Goal: Information Seeking & Learning: Check status

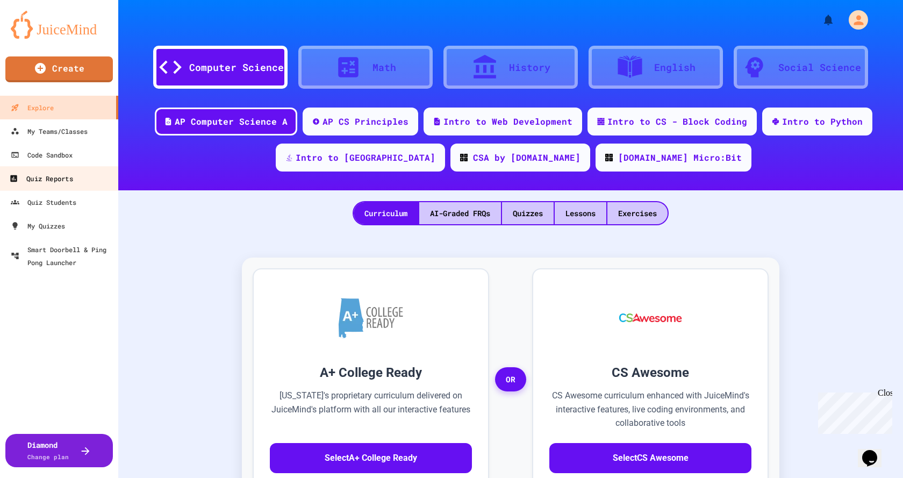
click at [56, 183] on div "Quiz Reports" at bounding box center [40, 178] width 63 height 13
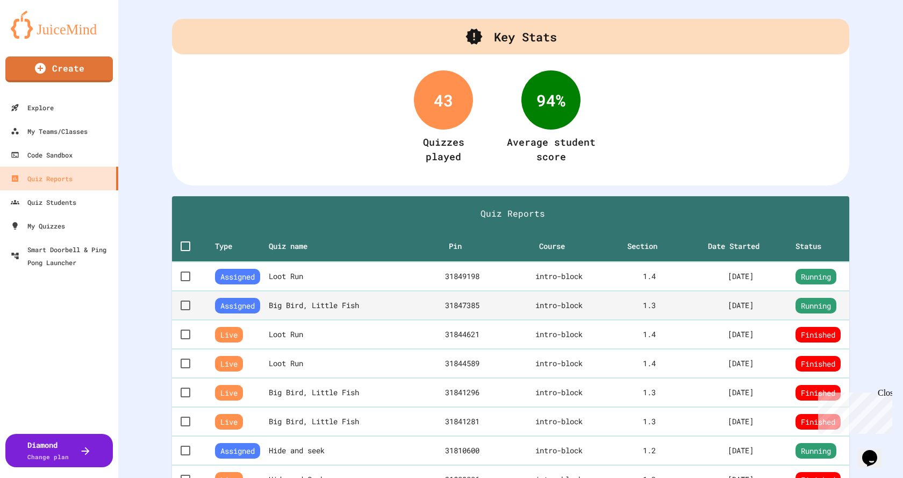
scroll to position [54, 0]
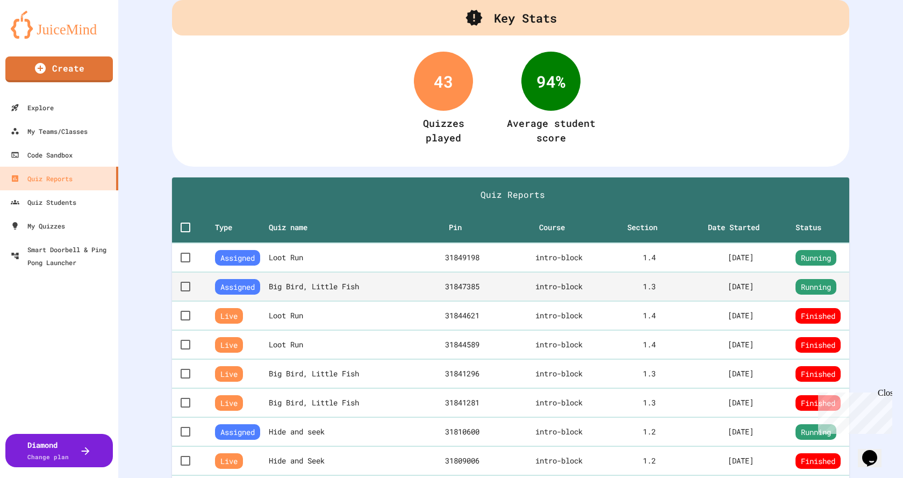
click at [374, 290] on th "Big Bird, Little Fish" at bounding box center [344, 286] width 150 height 29
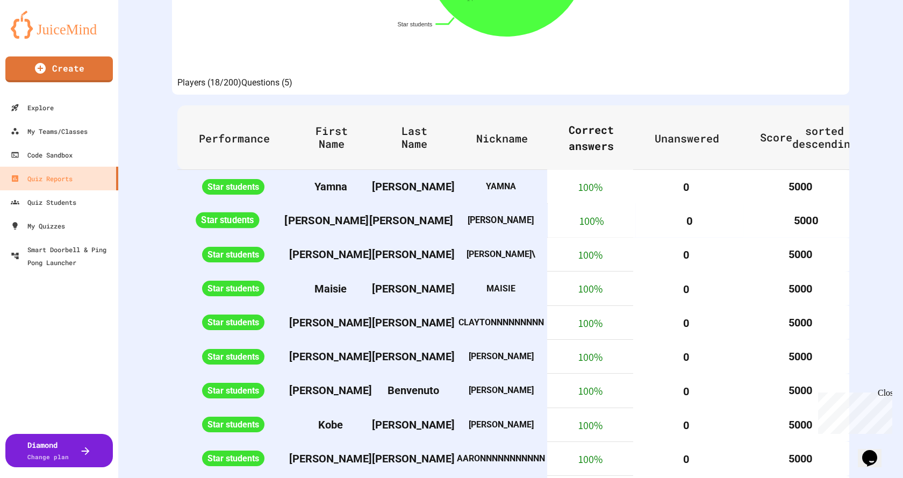
scroll to position [54, 0]
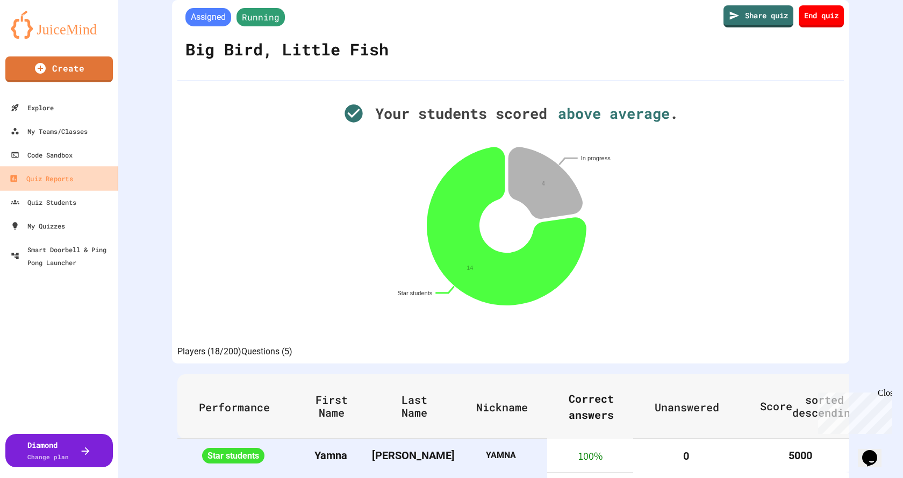
click at [63, 178] on div "Quiz Reports" at bounding box center [40, 178] width 63 height 13
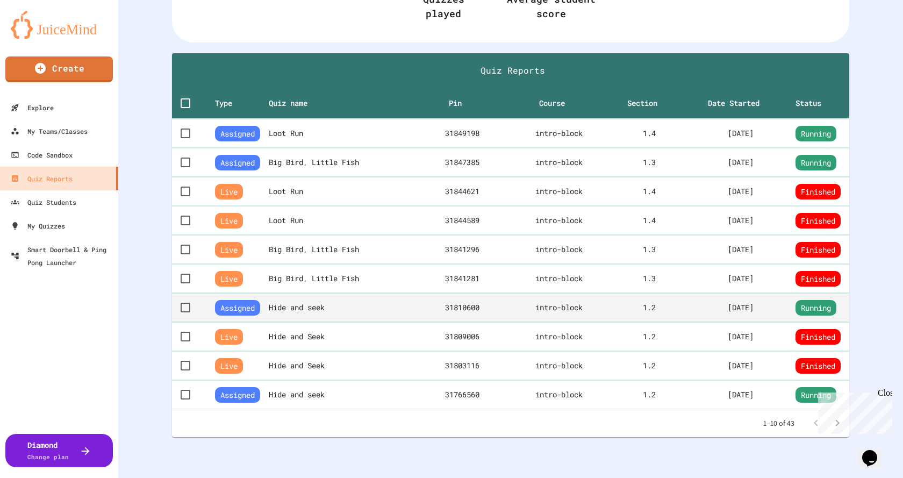
scroll to position [207, 0]
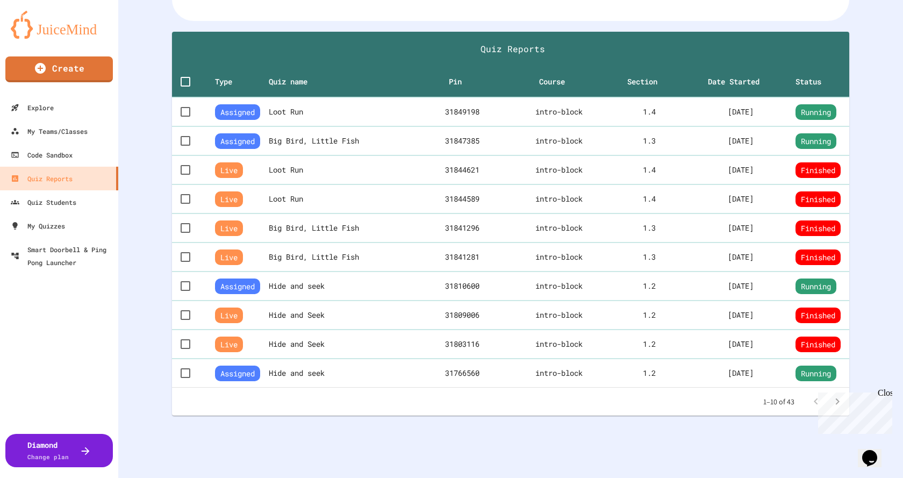
click at [887, 393] on div "Close" at bounding box center [883, 394] width 13 height 13
click at [831, 395] on icon "Go to next page" at bounding box center [837, 401] width 13 height 13
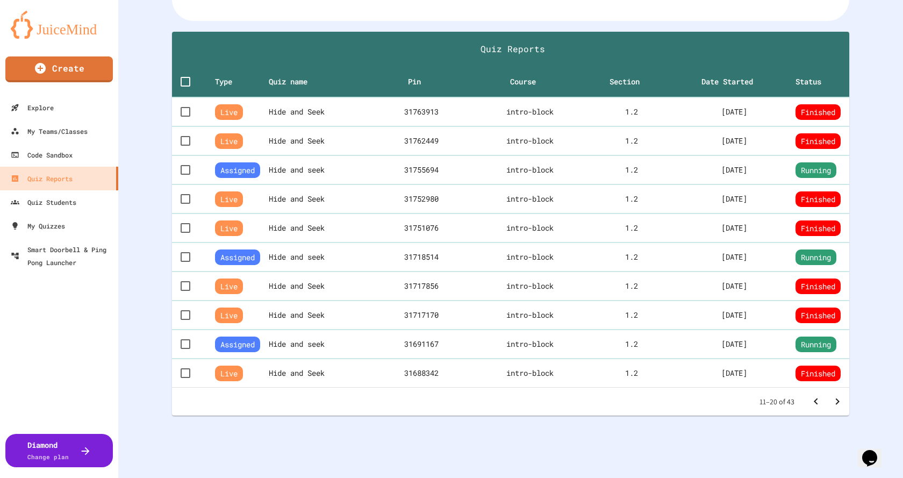
click at [831, 395] on icon "Go to next page" at bounding box center [837, 401] width 13 height 13
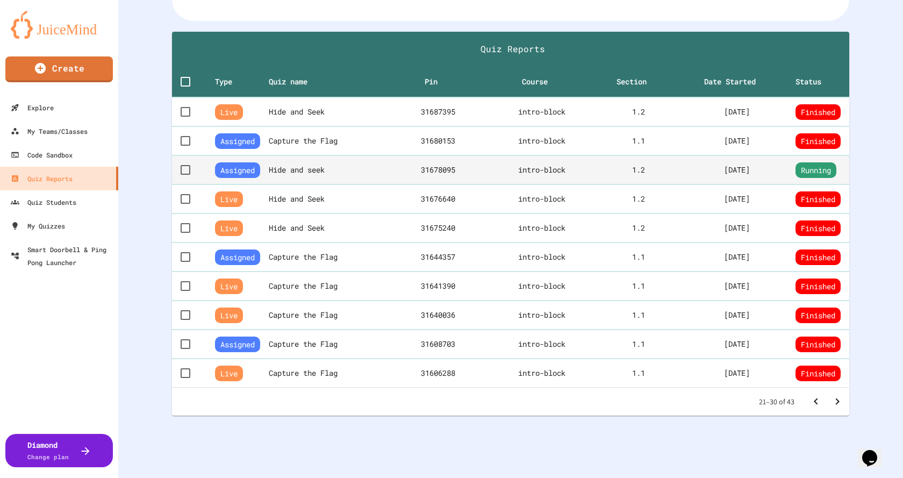
click at [298, 162] on th "Hide and seek" at bounding box center [330, 169] width 123 height 29
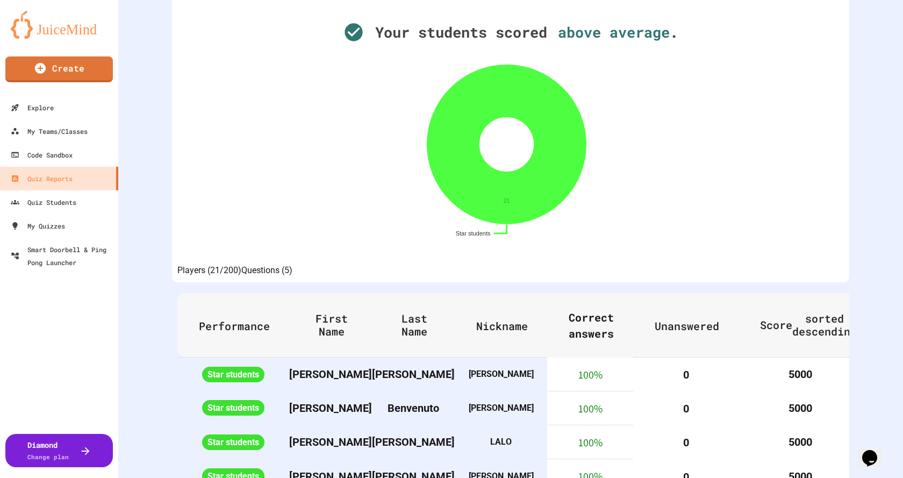
scroll to position [161, 0]
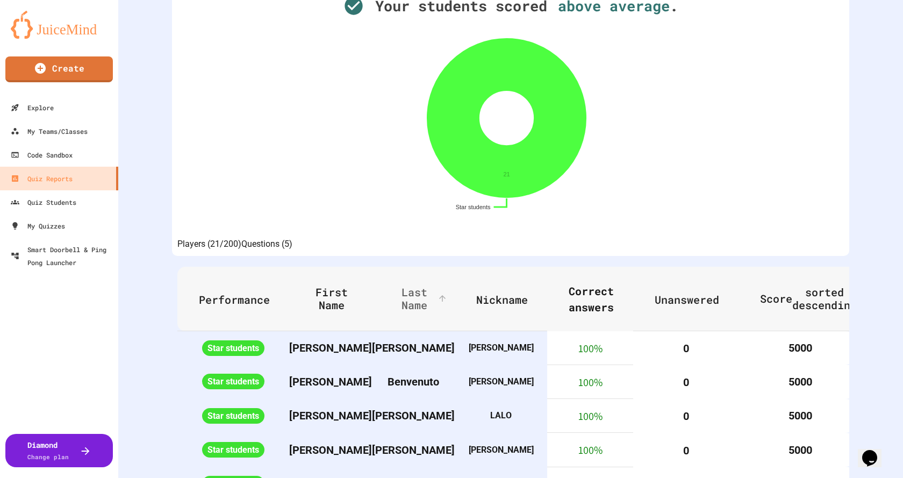
click at [424, 307] on span "Last Name" at bounding box center [421, 298] width 56 height 26
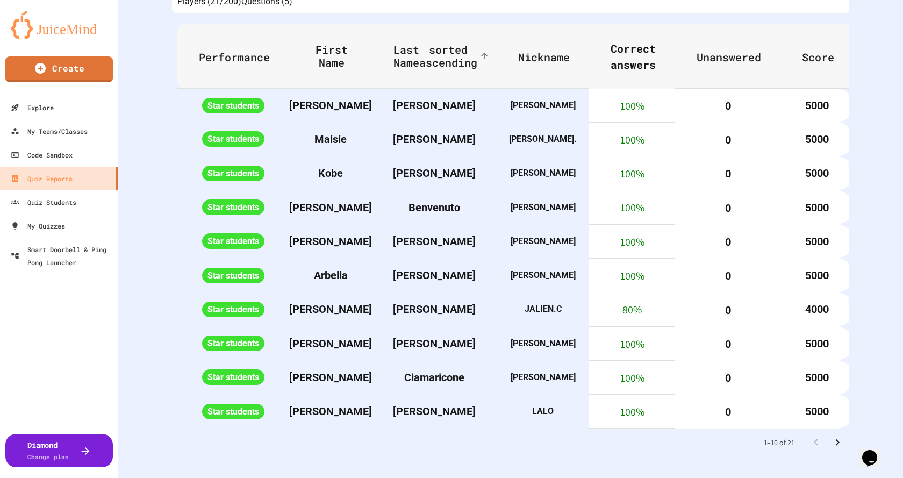
scroll to position [472, 0]
click at [832, 436] on icon "Go to next page" at bounding box center [837, 442] width 13 height 13
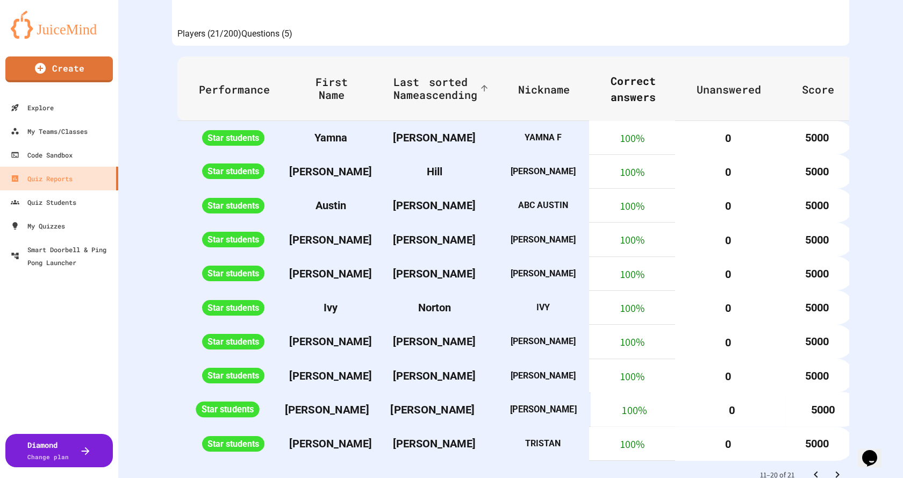
scroll to position [311, 0]
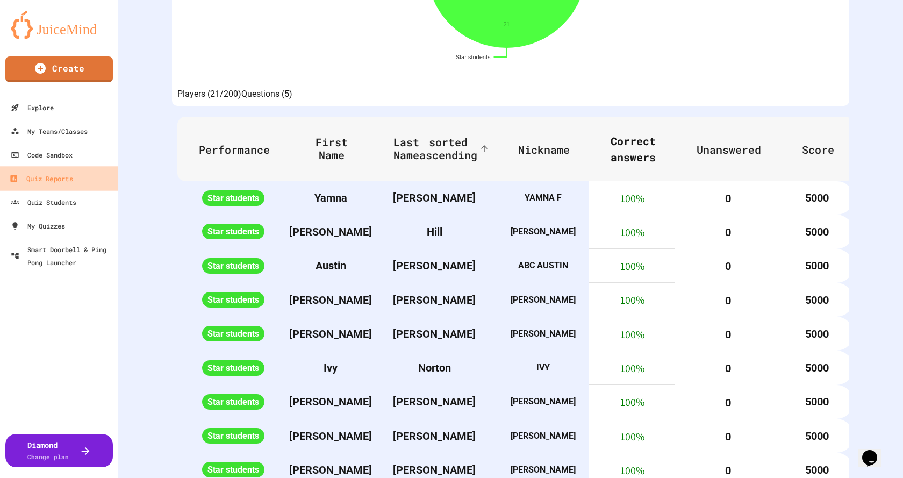
click at [72, 178] on div "Quiz Reports" at bounding box center [40, 178] width 63 height 13
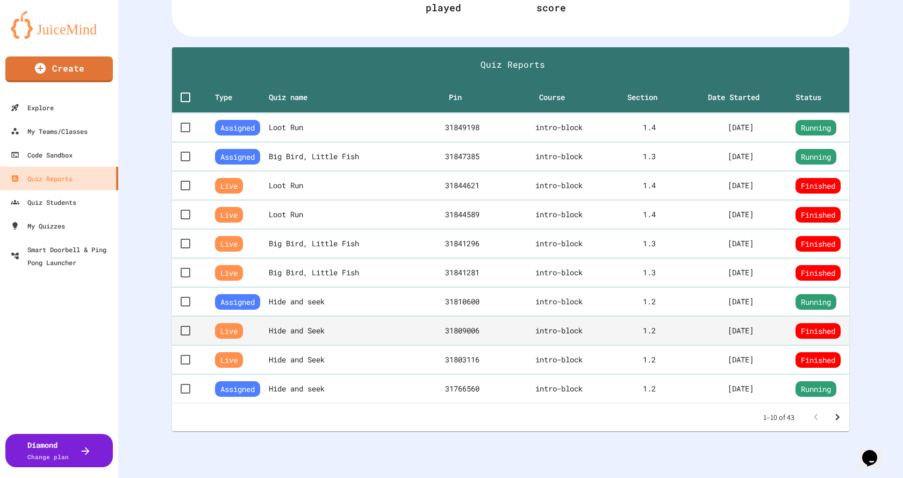
scroll to position [207, 0]
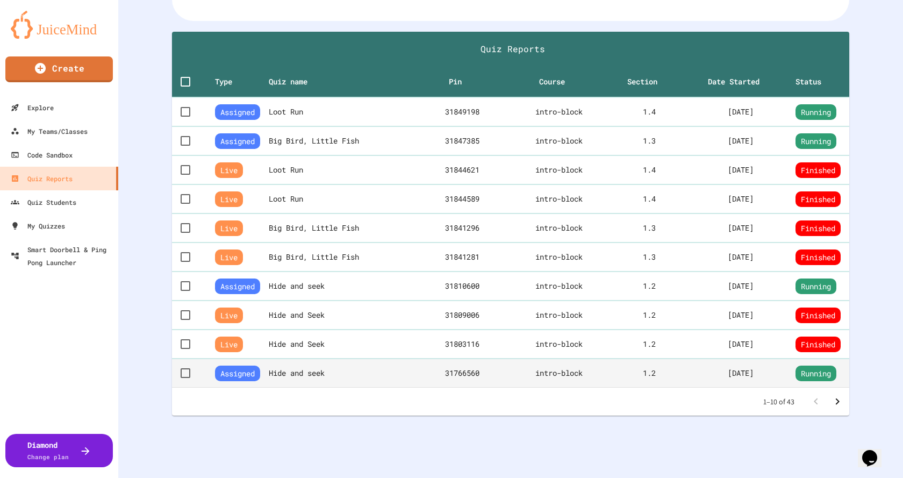
click at [322, 360] on th "Hide and seek" at bounding box center [344, 372] width 150 height 29
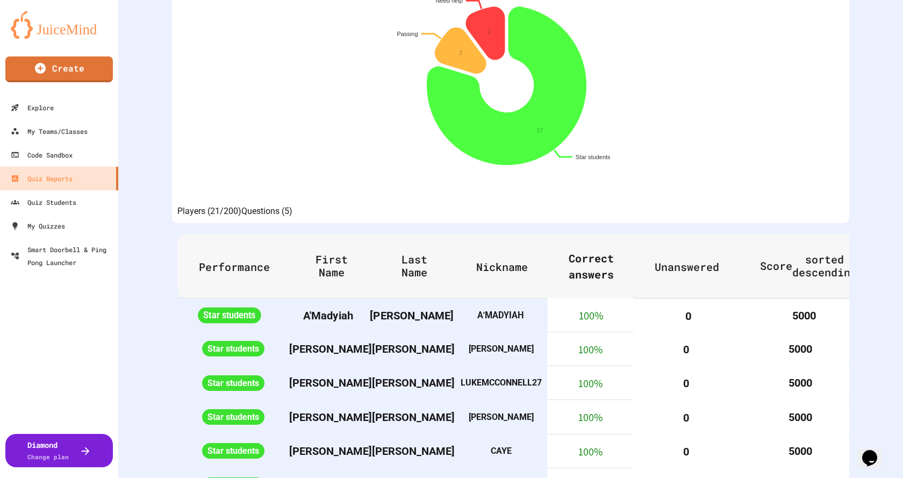
scroll to position [215, 0]
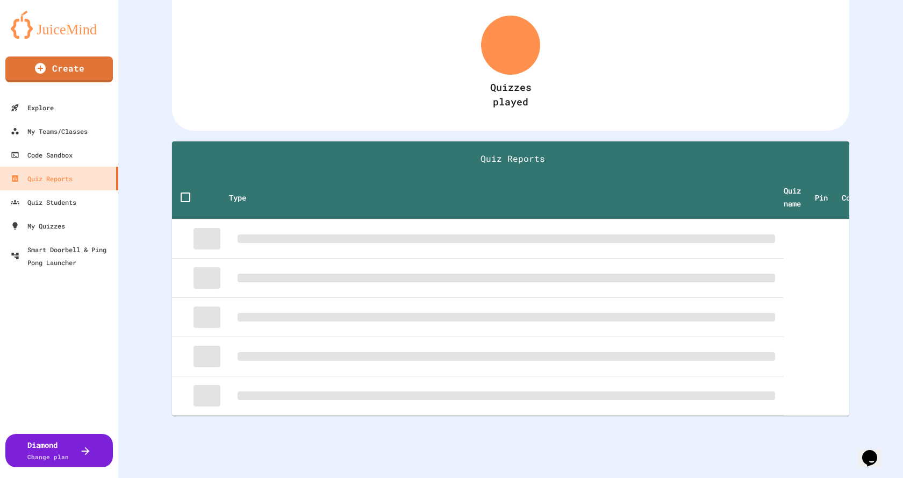
scroll to position [106, 0]
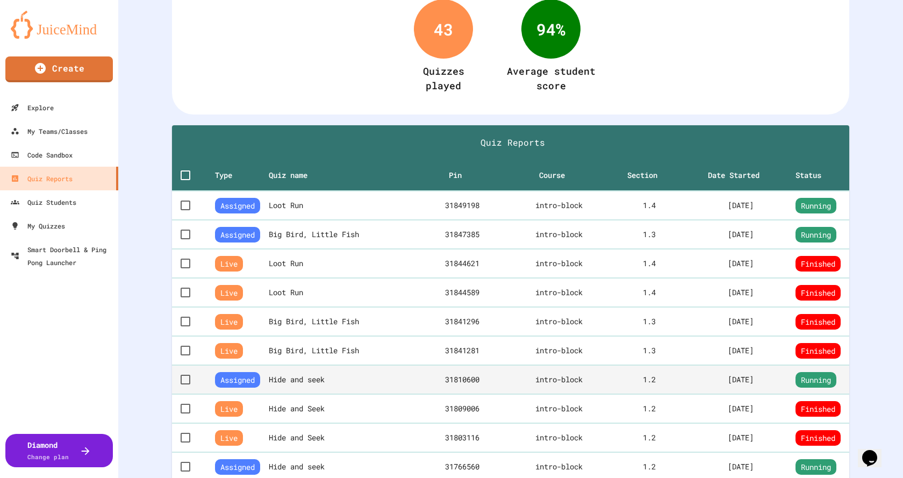
click at [312, 376] on th "Hide and seek" at bounding box center [344, 379] width 150 height 29
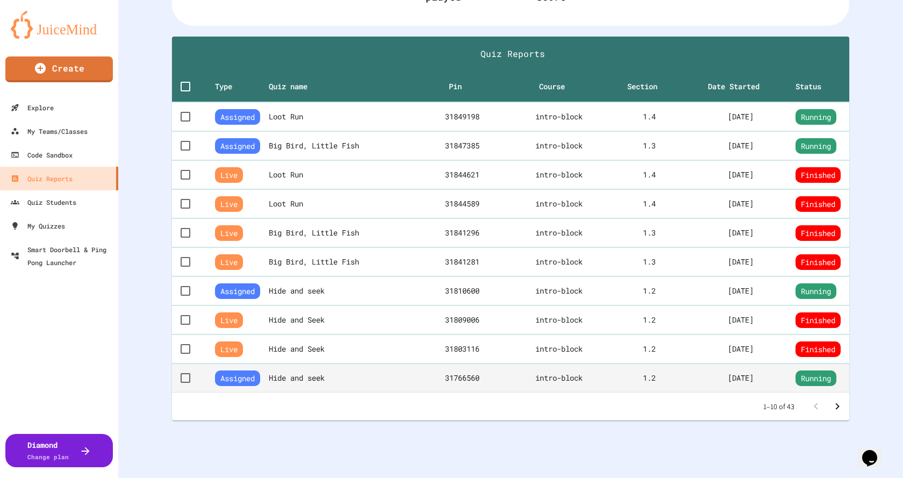
scroll to position [207, 0]
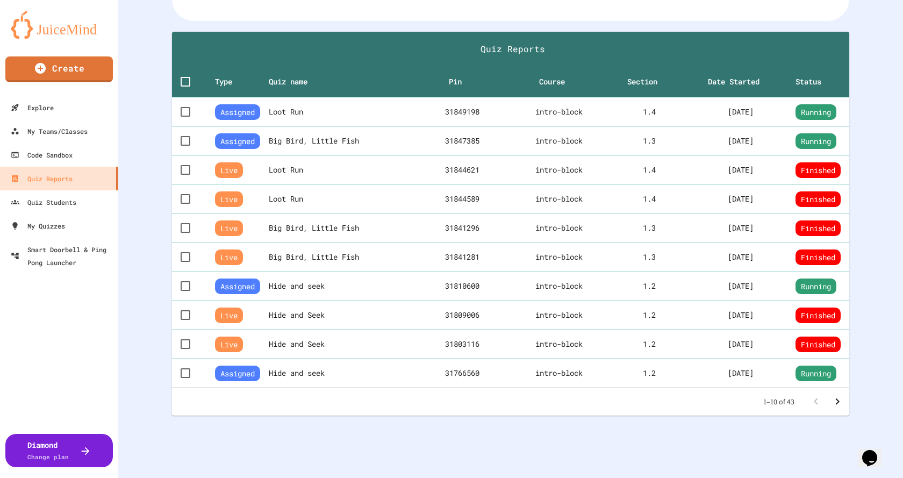
click at [831, 395] on icon "Go to next page" at bounding box center [837, 401] width 13 height 13
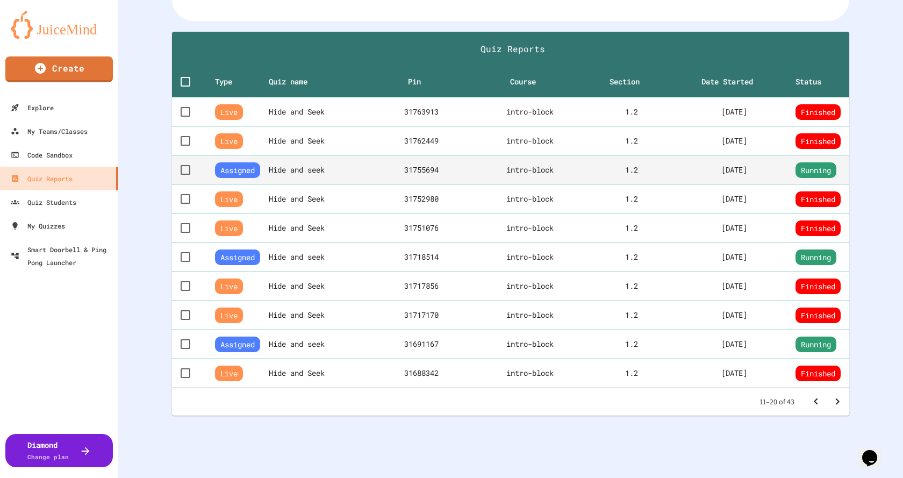
click at [316, 160] on th "Hide and seek" at bounding box center [321, 169] width 105 height 29
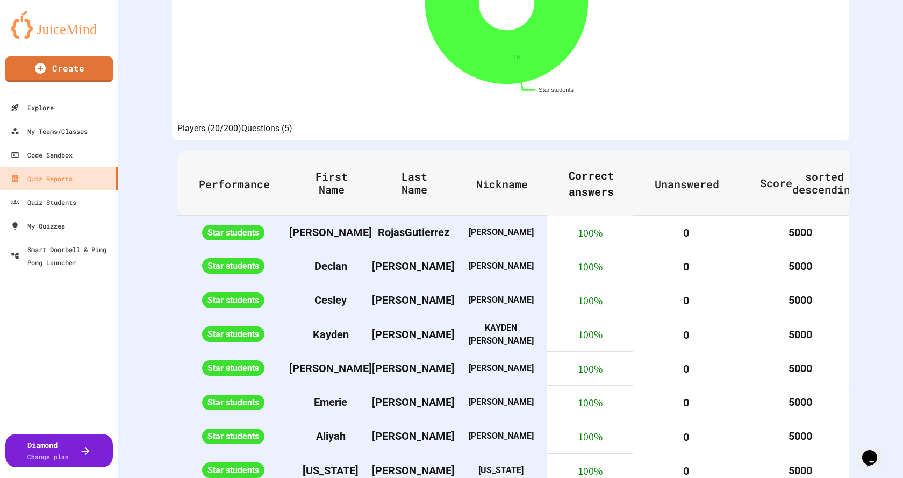
scroll to position [322, 0]
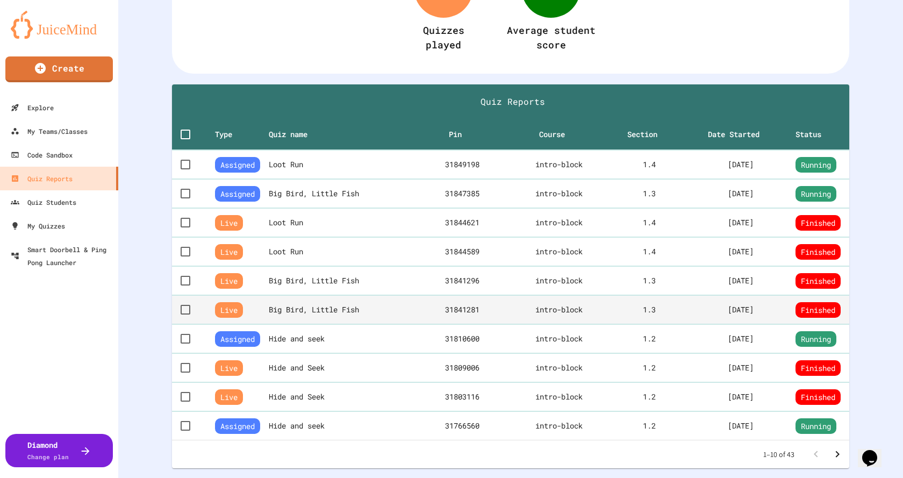
scroll to position [207, 0]
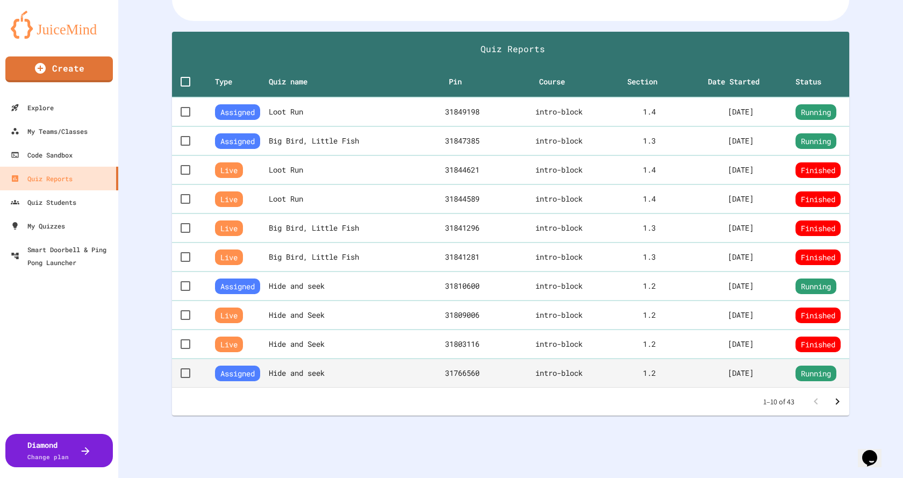
click at [314, 365] on th "Hide and seek" at bounding box center [344, 372] width 150 height 29
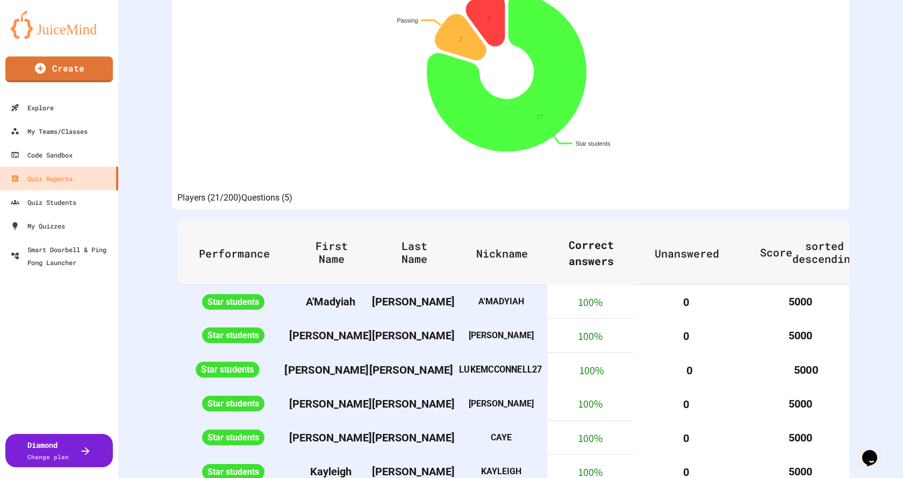
scroll to position [269, 0]
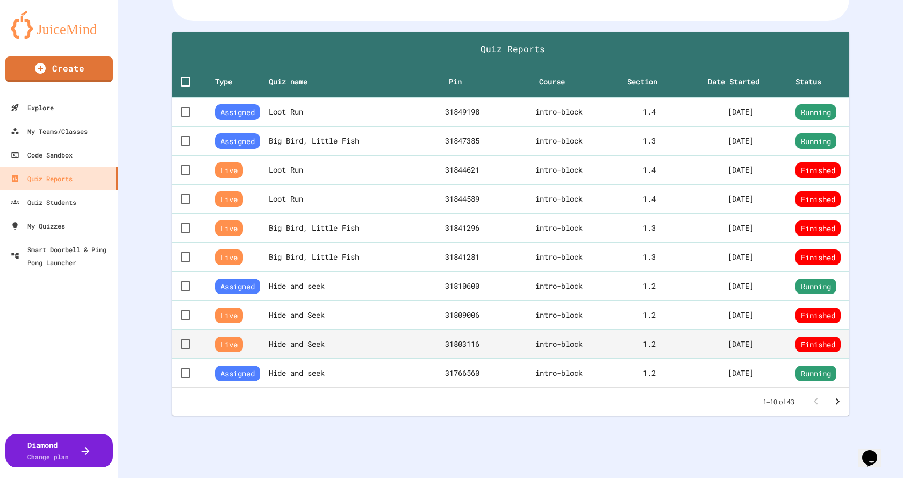
scroll to position [207, 0]
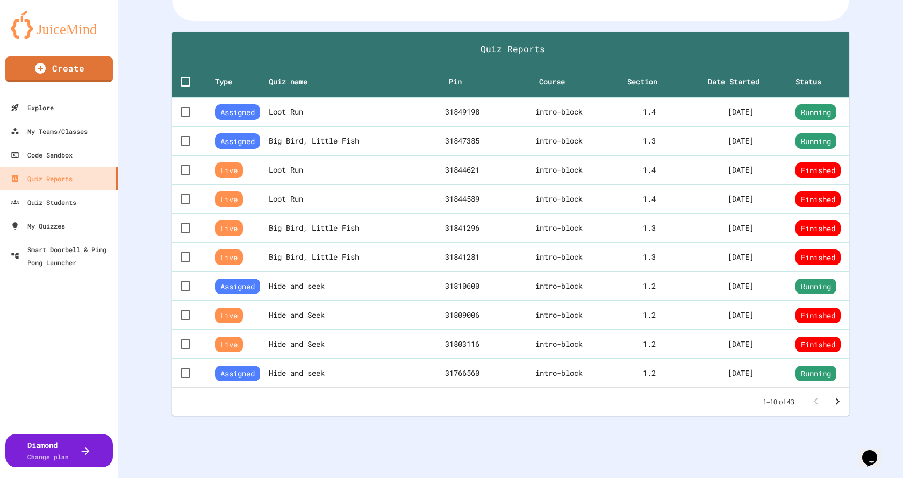
click at [835, 398] on icon "Go to next page" at bounding box center [837, 401] width 4 height 6
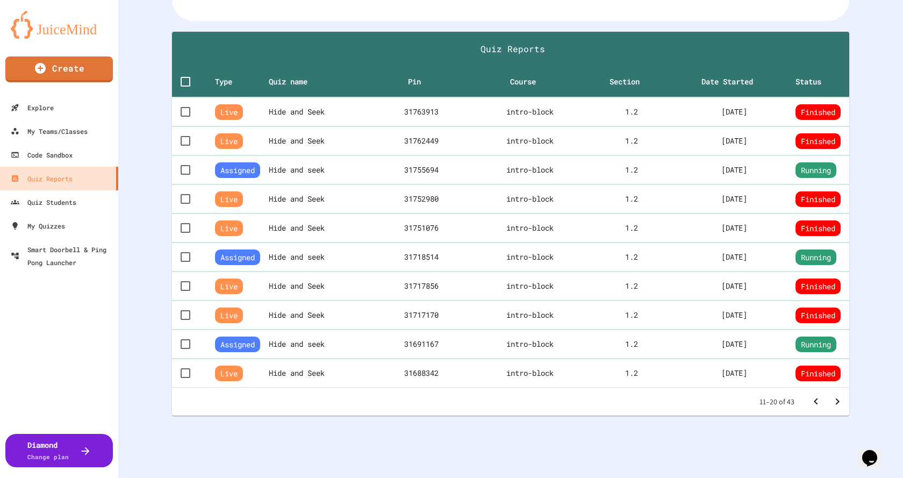
click at [831, 395] on icon "Go to next page" at bounding box center [837, 401] width 13 height 13
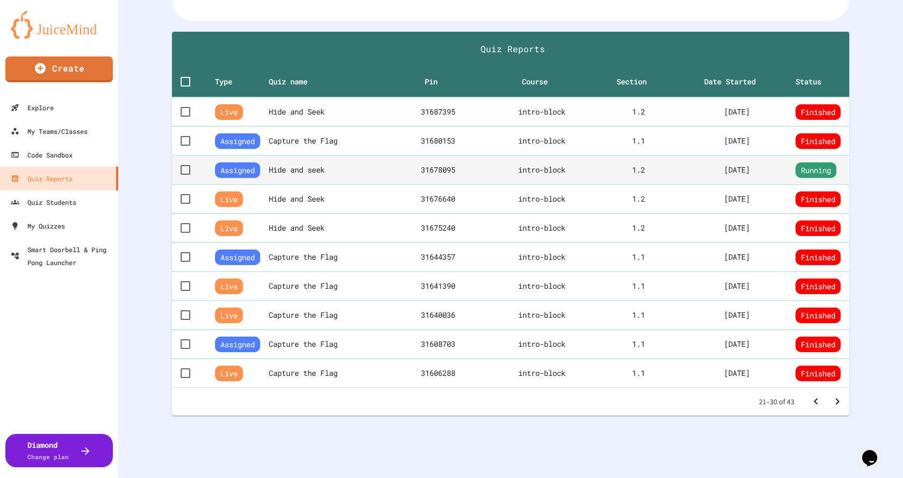
click at [330, 164] on th "Hide and seek" at bounding box center [330, 169] width 123 height 29
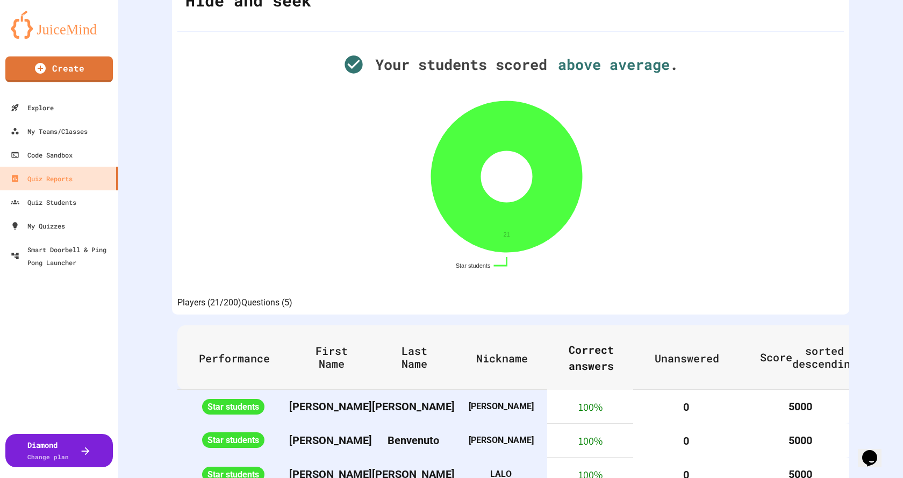
scroll to position [269, 0]
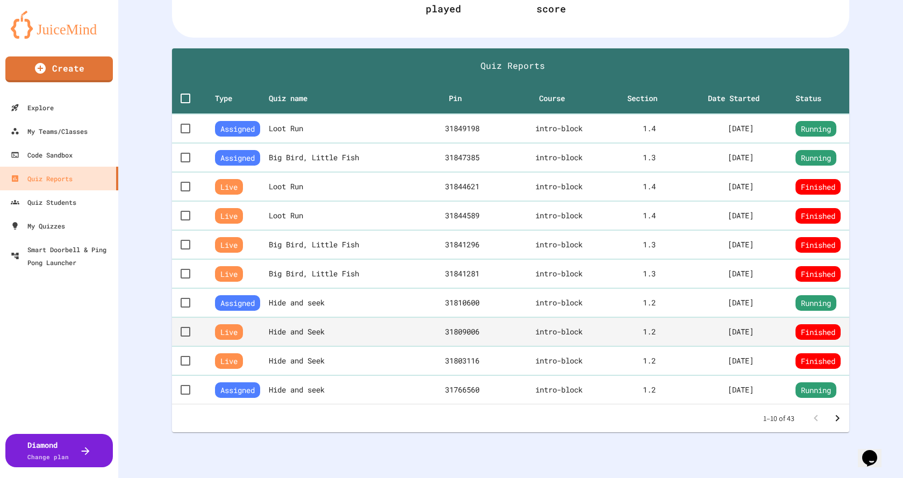
scroll to position [207, 0]
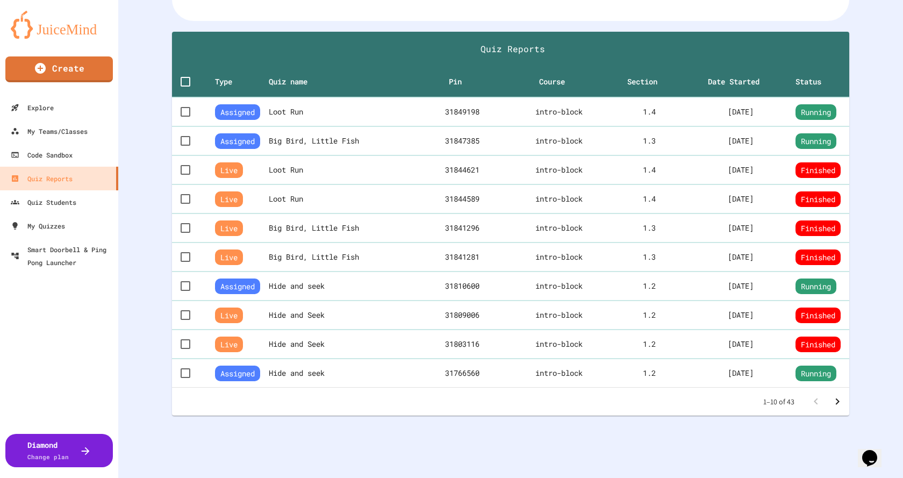
click at [831, 395] on icon "Go to next page" at bounding box center [837, 401] width 13 height 13
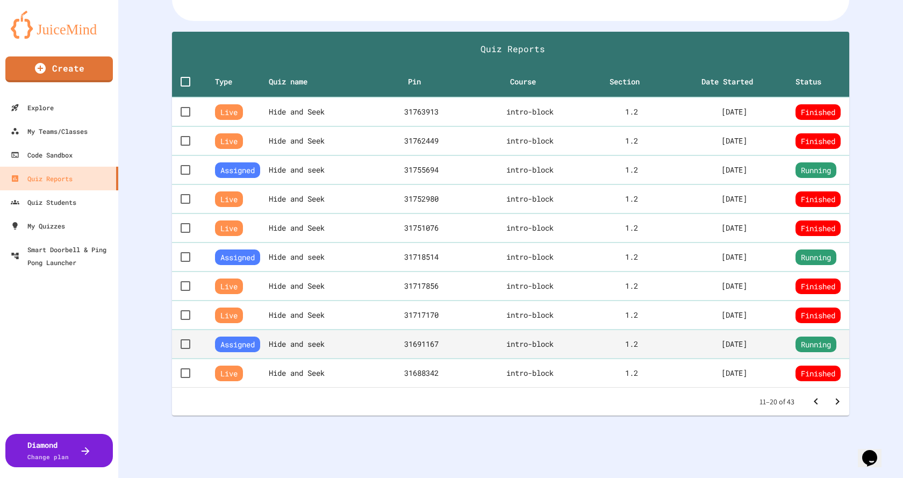
click at [284, 337] on th "Hide and seek" at bounding box center [321, 343] width 105 height 29
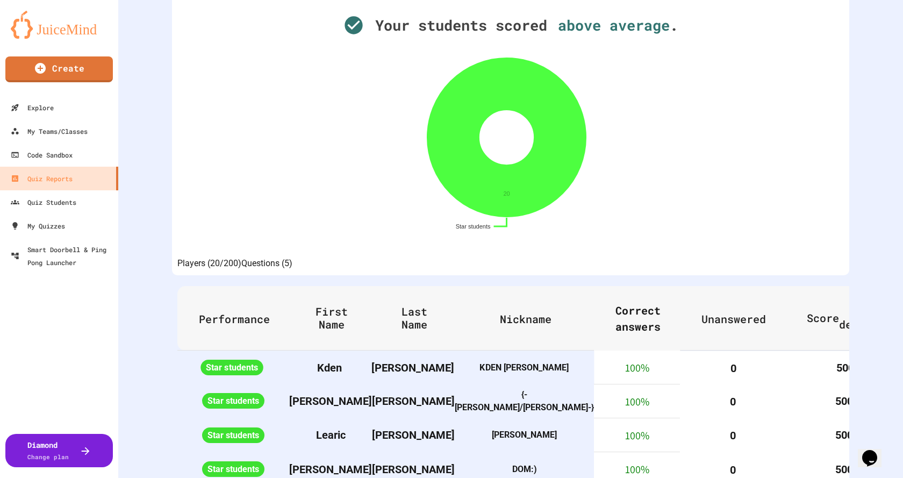
scroll to position [161, 0]
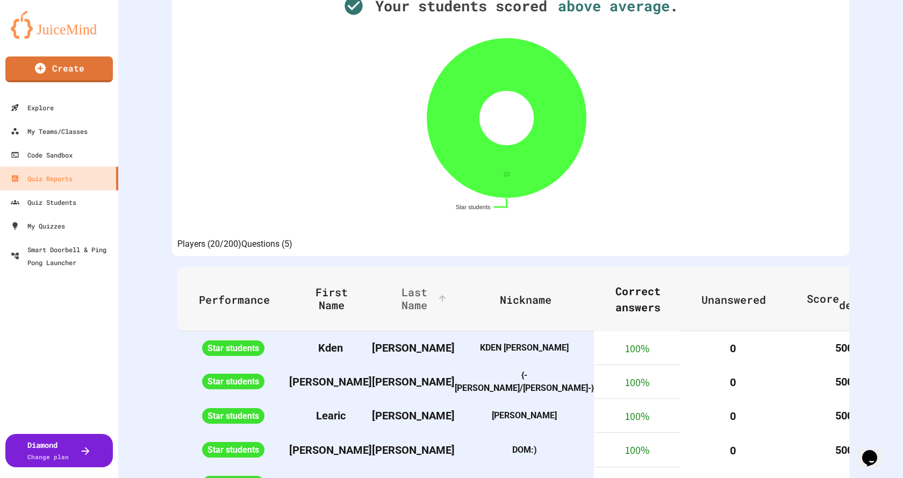
click at [406, 311] on span "Last Name" at bounding box center [421, 298] width 56 height 26
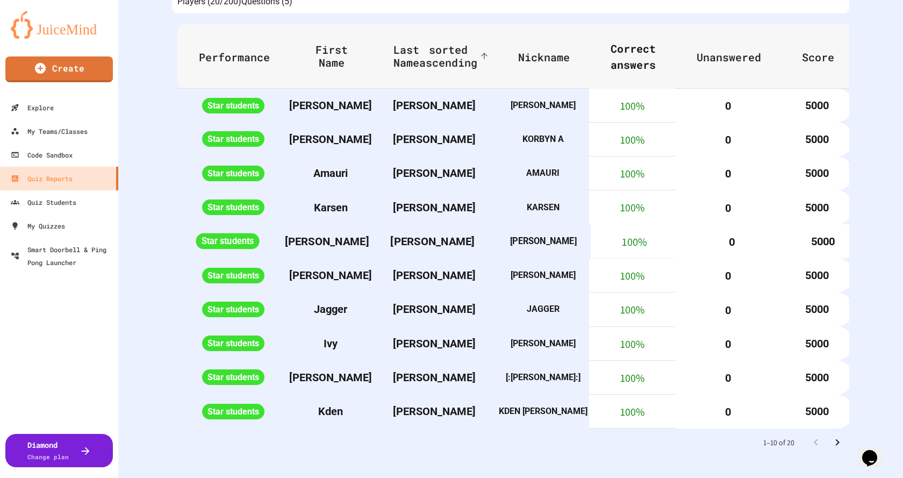
scroll to position [472, 0]
click at [835, 439] on icon "Go to next page" at bounding box center [837, 442] width 4 height 6
